Goal: Task Accomplishment & Management: Manage account settings

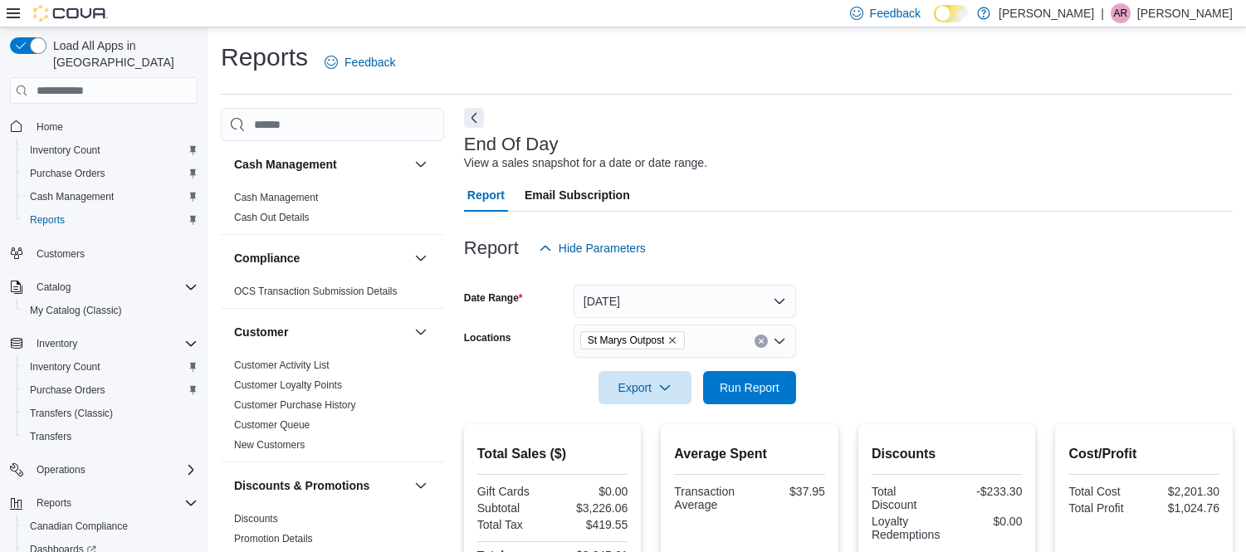
scroll to position [396, 0]
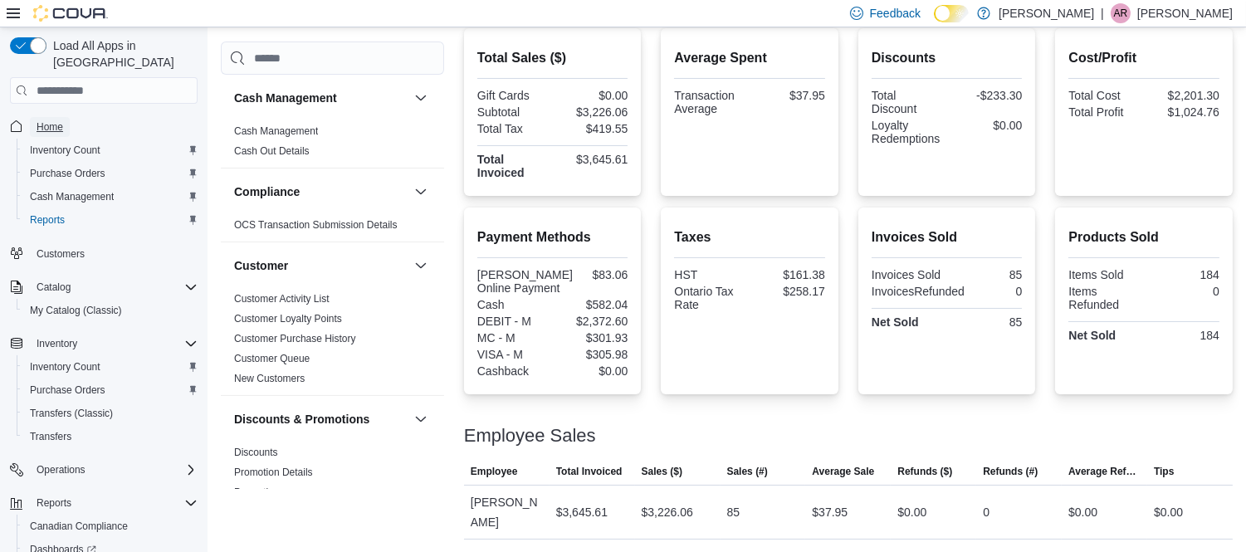
click at [51, 120] on span "Home" at bounding box center [50, 126] width 27 height 13
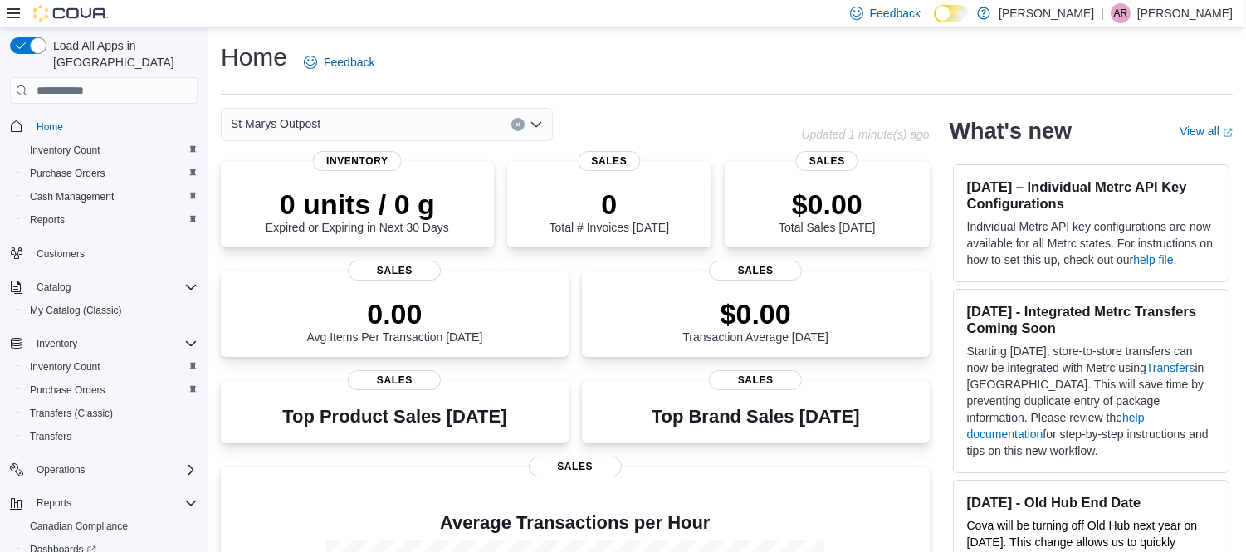
click at [1166, 9] on p "Ammar Rangwala" at bounding box center [1184, 13] width 95 height 20
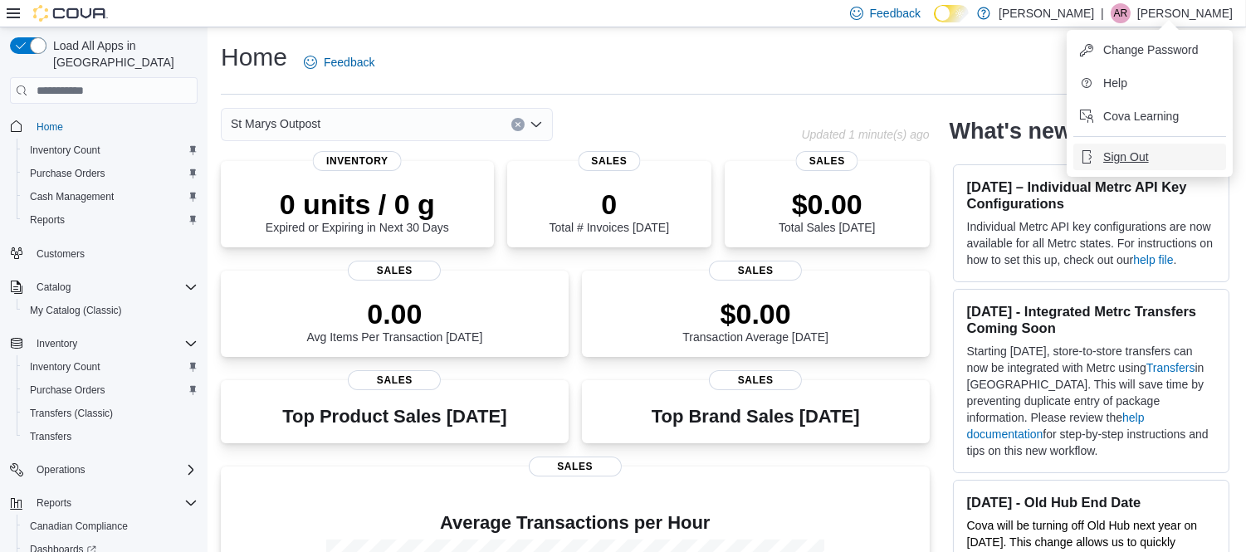
click at [1114, 149] on span "Sign Out" at bounding box center [1125, 157] width 45 height 17
